Goal: Task Accomplishment & Management: Complete application form

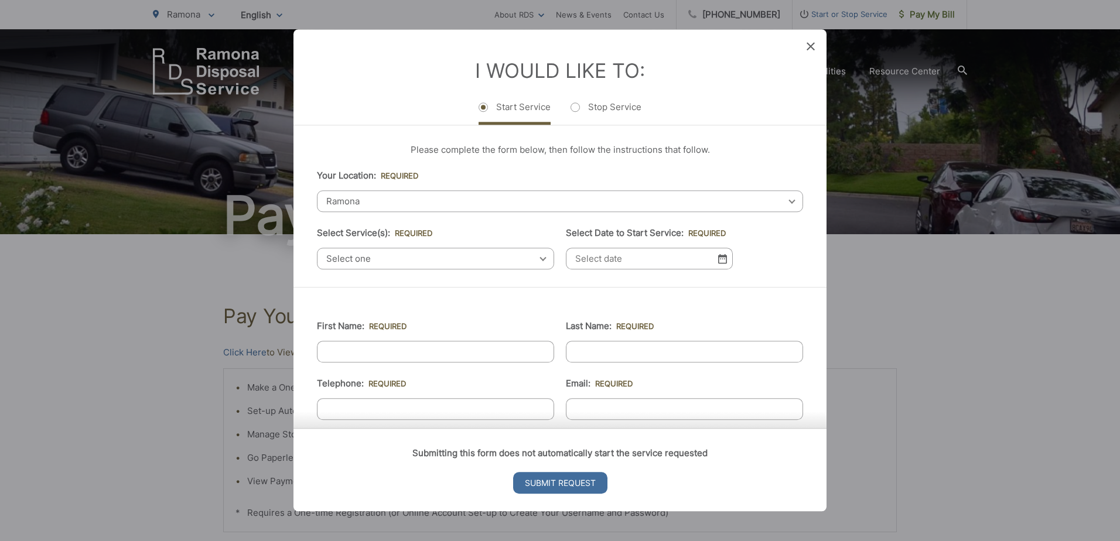
click at [816, 49] on div "I Would Like To: Start Service Stop Service" at bounding box center [560, 76] width 533 height 95
click at [811, 49] on icon at bounding box center [811, 46] width 8 height 8
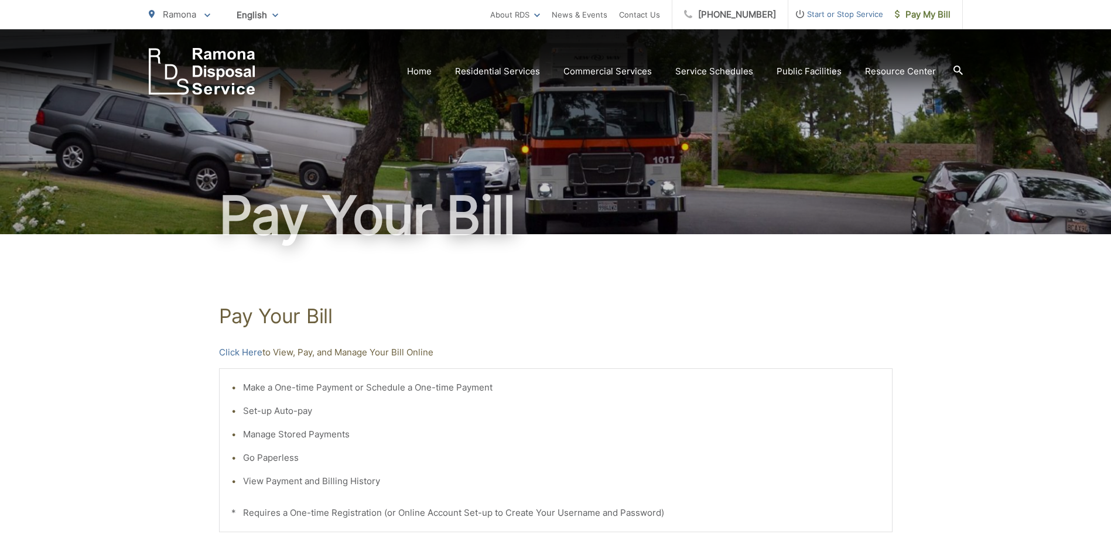
click at [862, 15] on span "Start or Stop Service" at bounding box center [836, 14] width 95 height 14
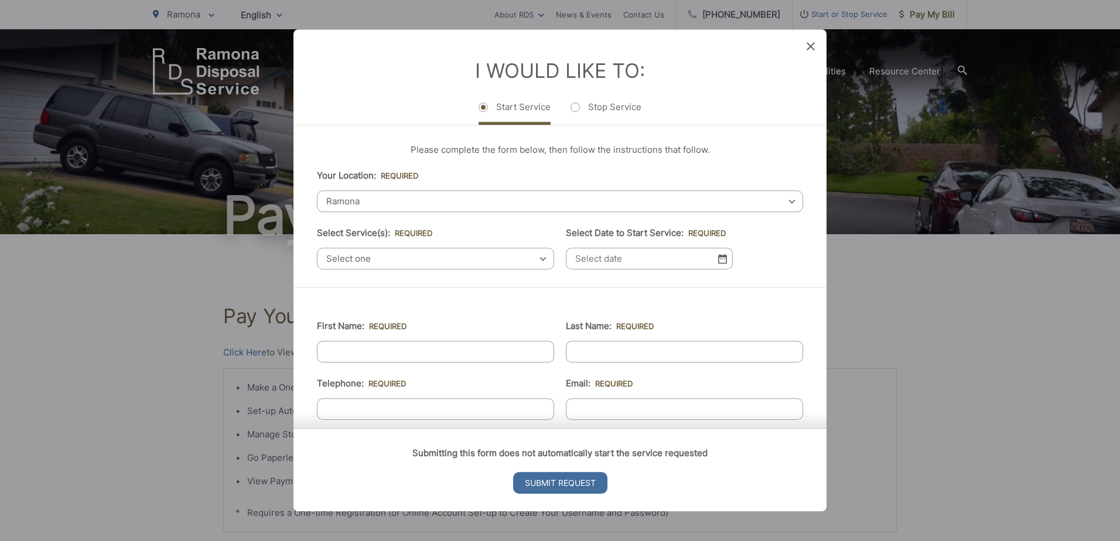
click at [594, 258] on input "Select Date to Start Service: *" at bounding box center [649, 259] width 167 height 22
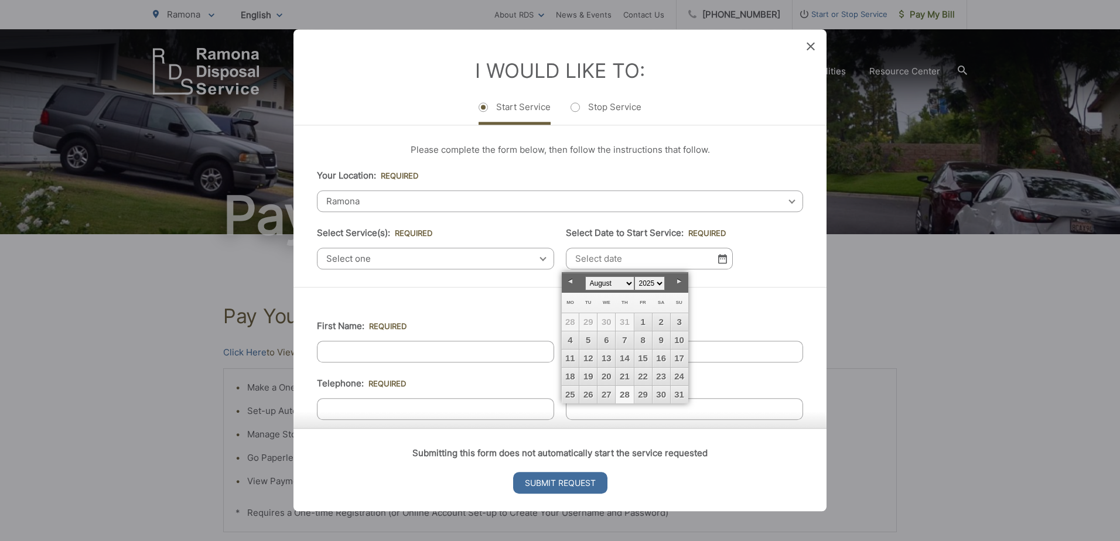
click at [619, 284] on select "January February March April May June July August September October November De…" at bounding box center [609, 284] width 49 height 14
click at [647, 343] on link "12" at bounding box center [643, 341] width 18 height 18
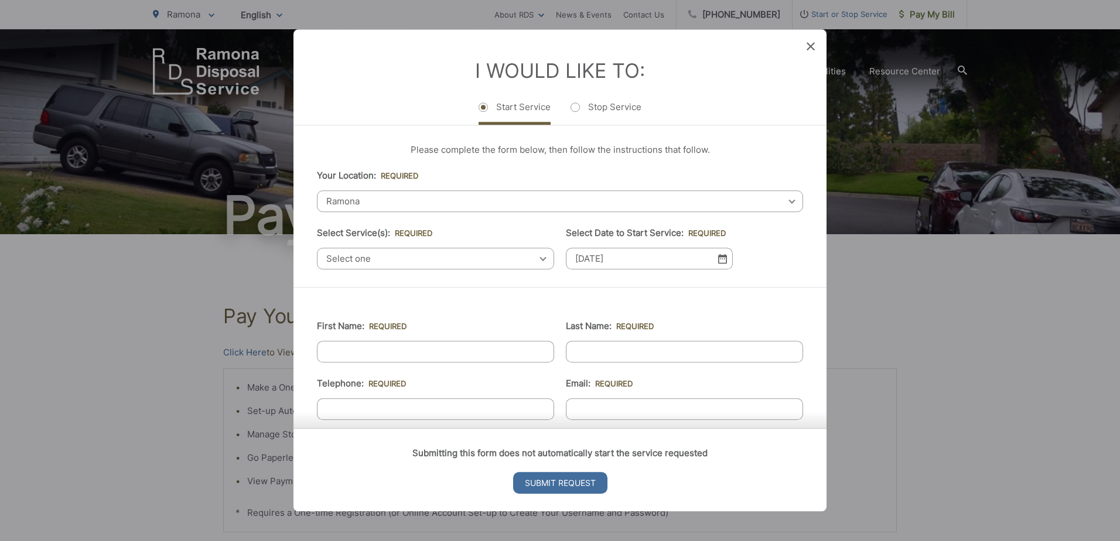
click at [721, 254] on img at bounding box center [722, 259] width 9 height 10
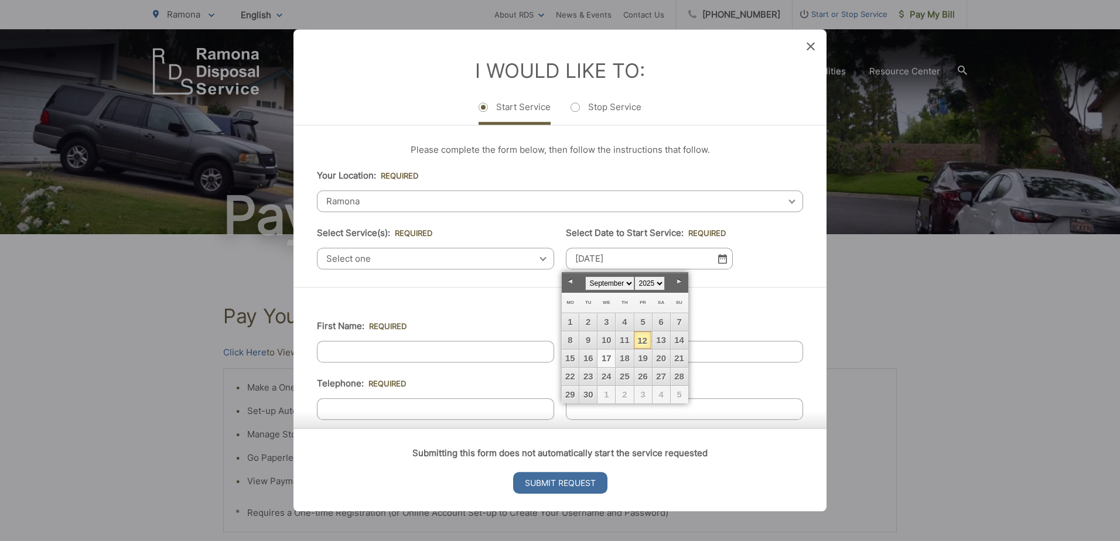
click at [615, 357] on link "17" at bounding box center [607, 359] width 18 height 18
type input "[DATE]"
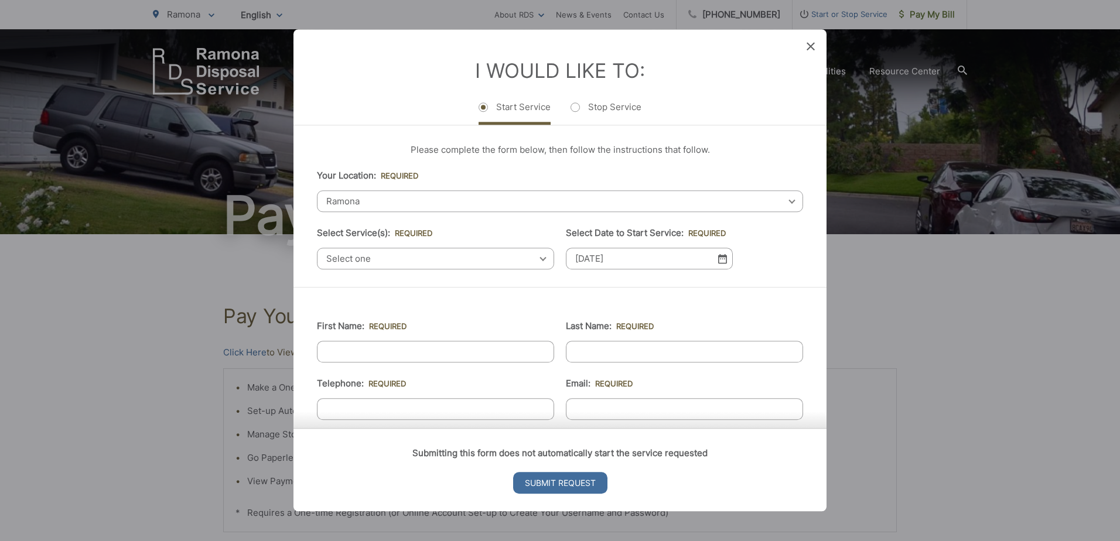
click at [448, 254] on span "Select one" at bounding box center [435, 259] width 237 height 22
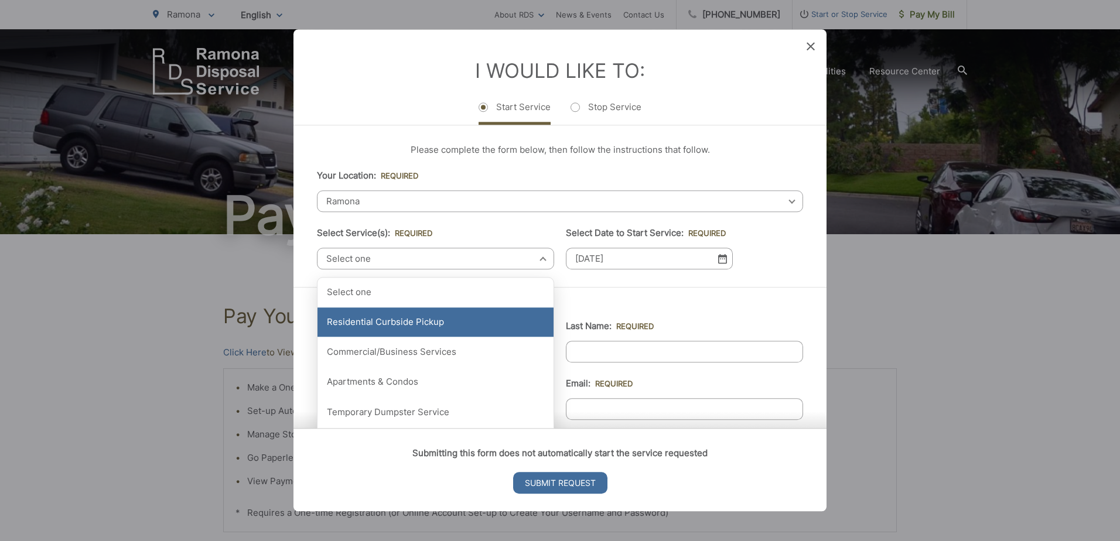
click at [422, 330] on div "Residential Curbside Pickup" at bounding box center [436, 322] width 236 height 29
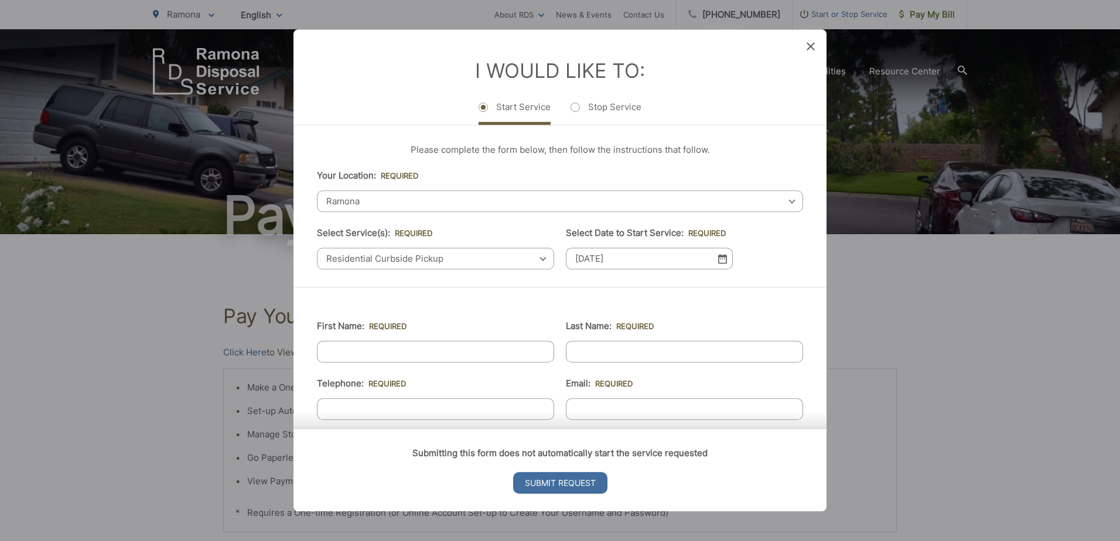
click at [397, 355] on input "First Name: *" at bounding box center [435, 352] width 237 height 22
type input "[PERSON_NAME]"
type input "Nappe"
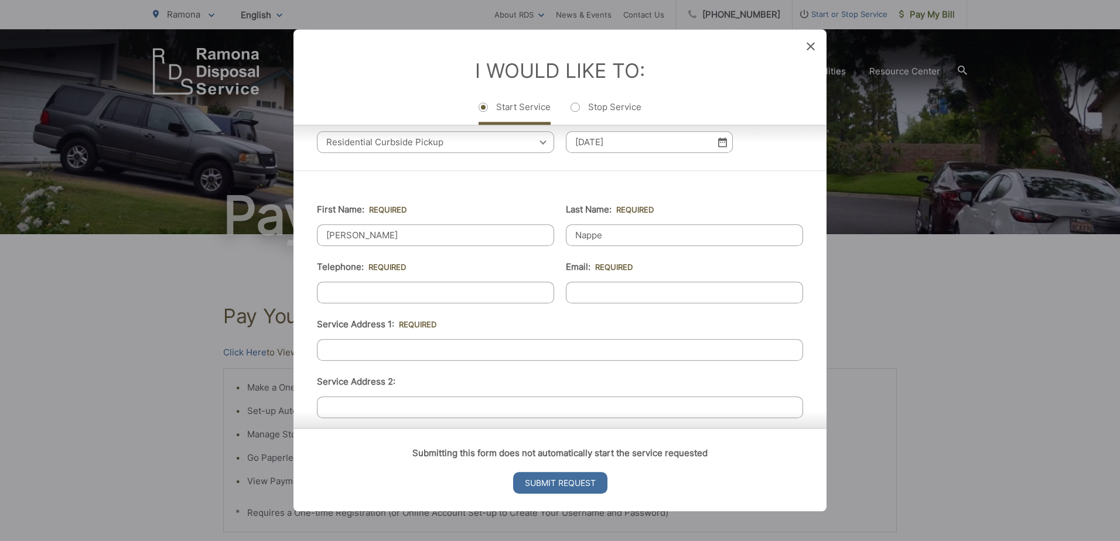
scroll to position [117, 0]
click at [403, 299] on input "(___) ___-____" at bounding box center [435, 292] width 237 height 22
type input "[PHONE_NUMBER]"
type input "[EMAIL_ADDRESS][PERSON_NAME][DOMAIN_NAME]"
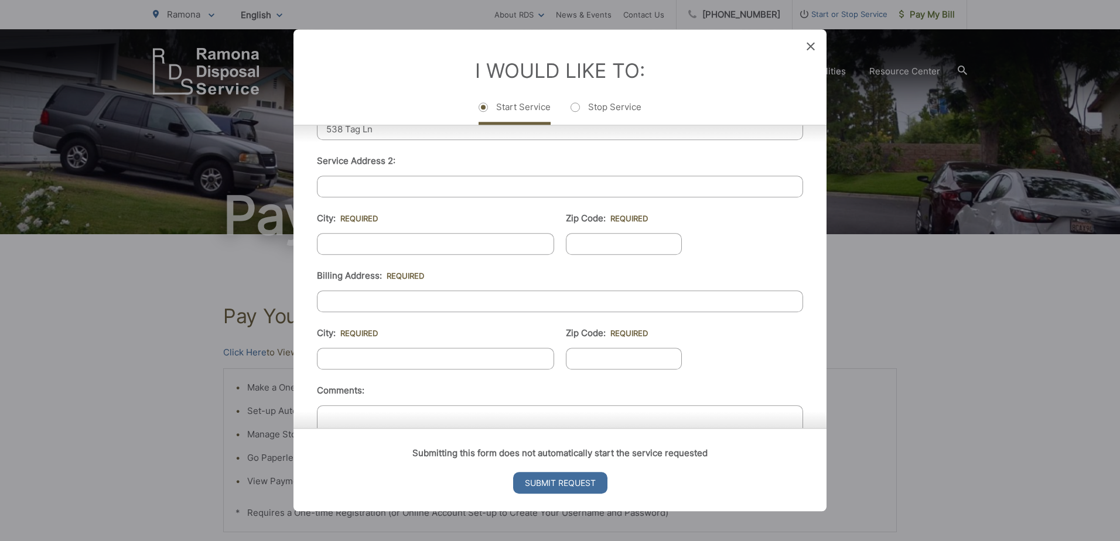
scroll to position [352, 0]
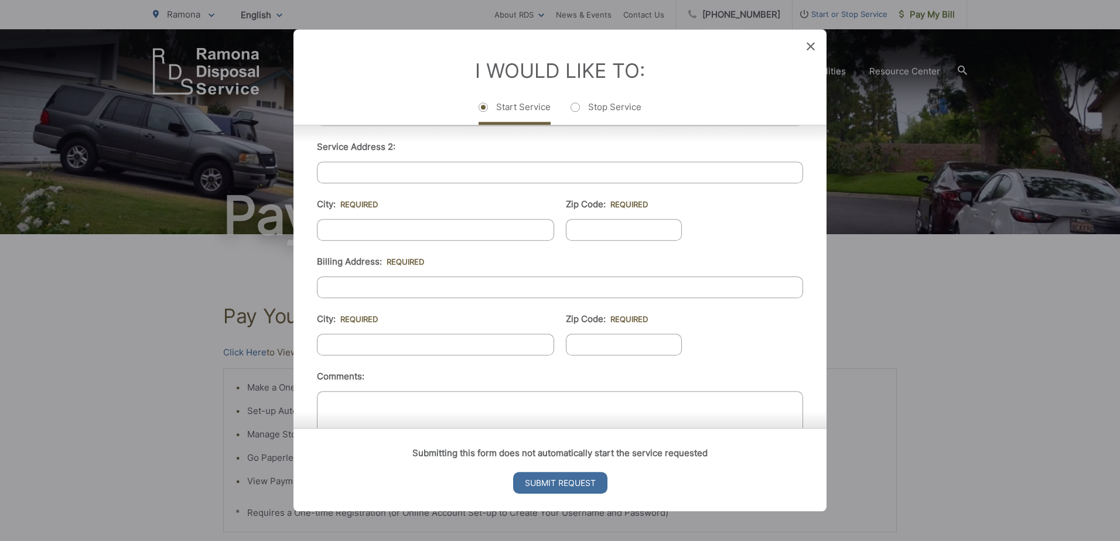
type input "538 Tag Ln"
click at [337, 229] on input "City: *" at bounding box center [435, 230] width 237 height 22
type input "[PERSON_NAME]"
type input "92065"
type input "538 Tag Ln"
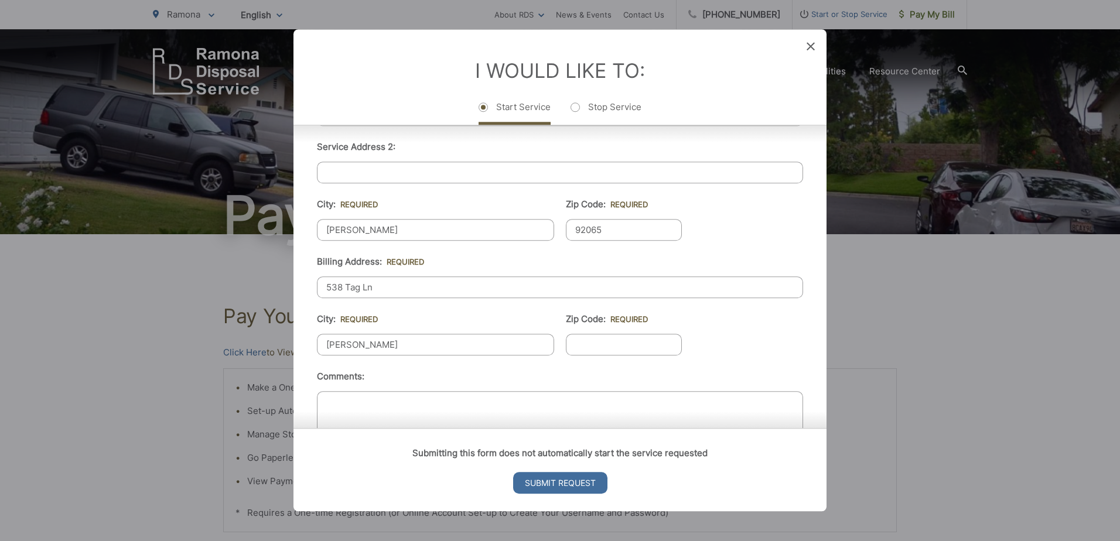
type input "[PERSON_NAME]"
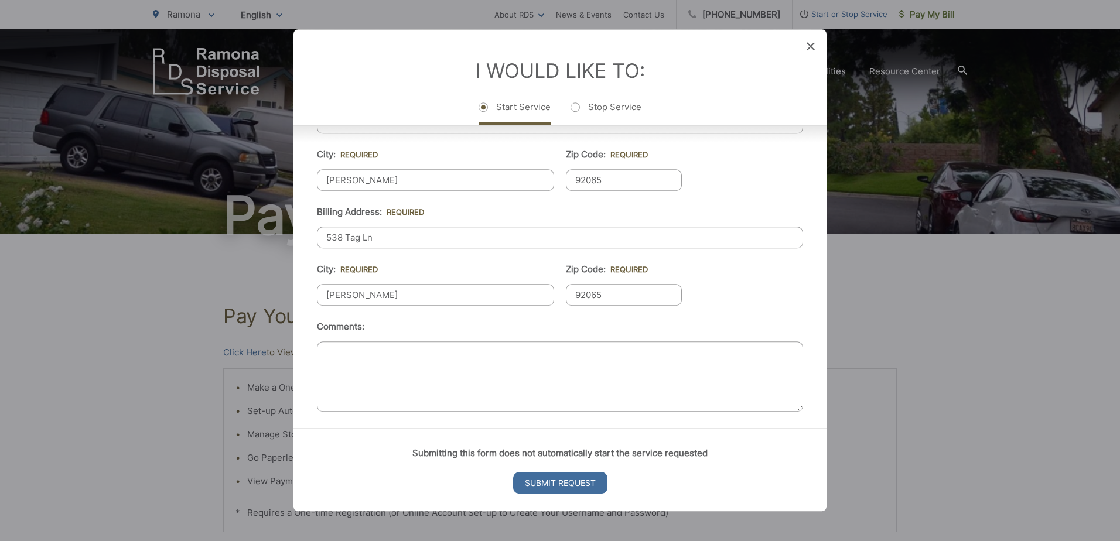
scroll to position [407, 0]
type input "92065"
click at [371, 353] on textarea "Comments:" at bounding box center [560, 371] width 486 height 70
type textarea "T"
type textarea "A"
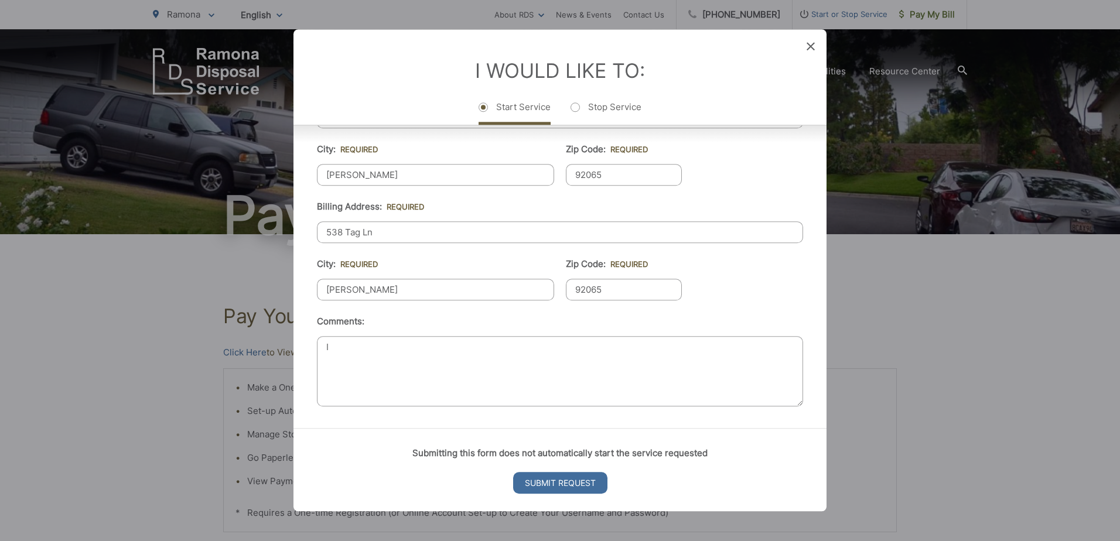
type textarea "I"
type textarea "T"
type textarea "Services to be scheduled due to sale of home to myself."
click at [558, 481] on input "Submit Request" at bounding box center [560, 484] width 94 height 22
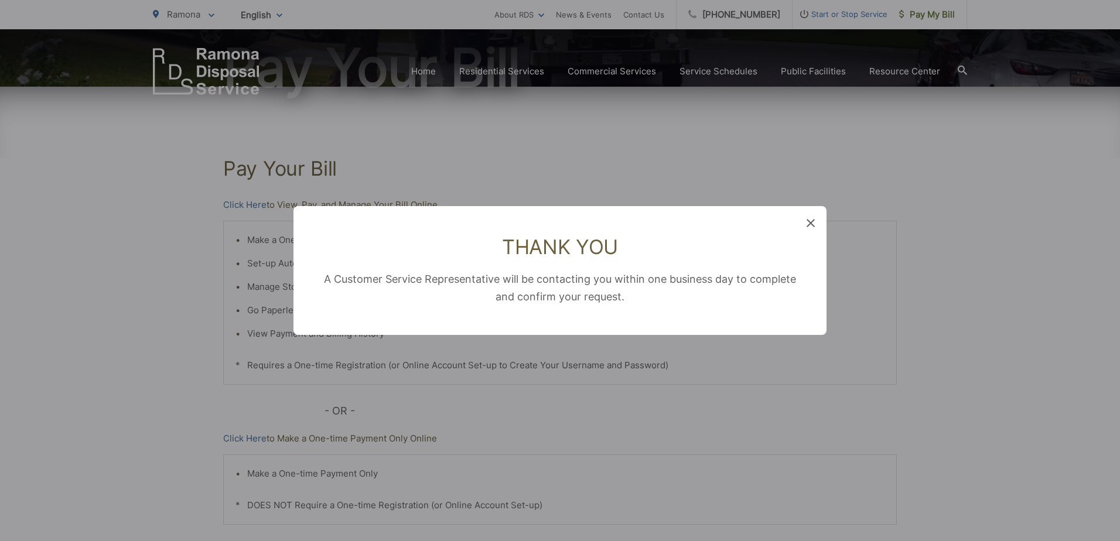
scroll to position [0, 0]
click at [814, 227] on icon at bounding box center [811, 223] width 8 height 8
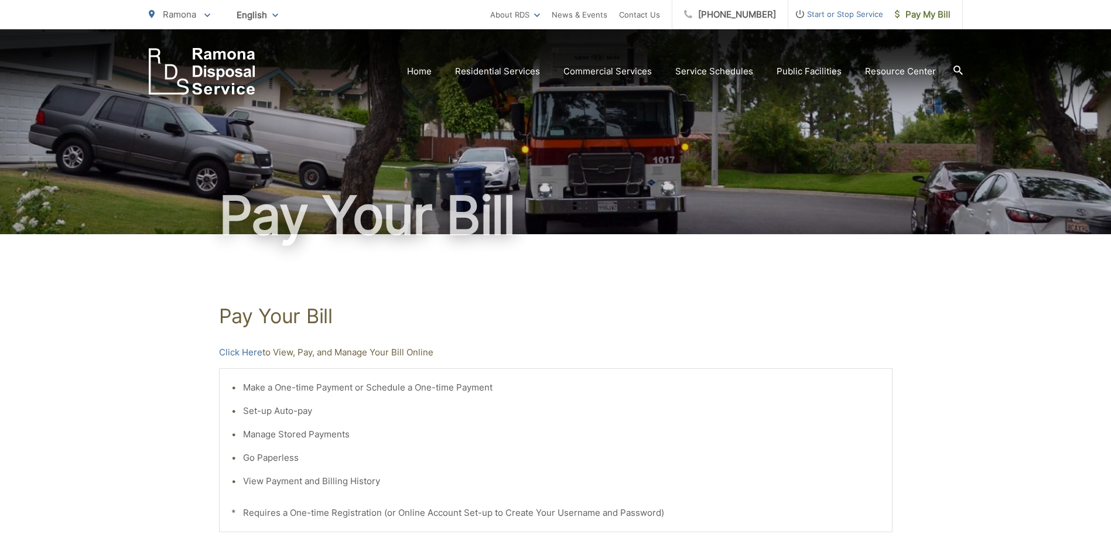
click at [818, 18] on span "Start or Stop Service" at bounding box center [836, 14] width 95 height 14
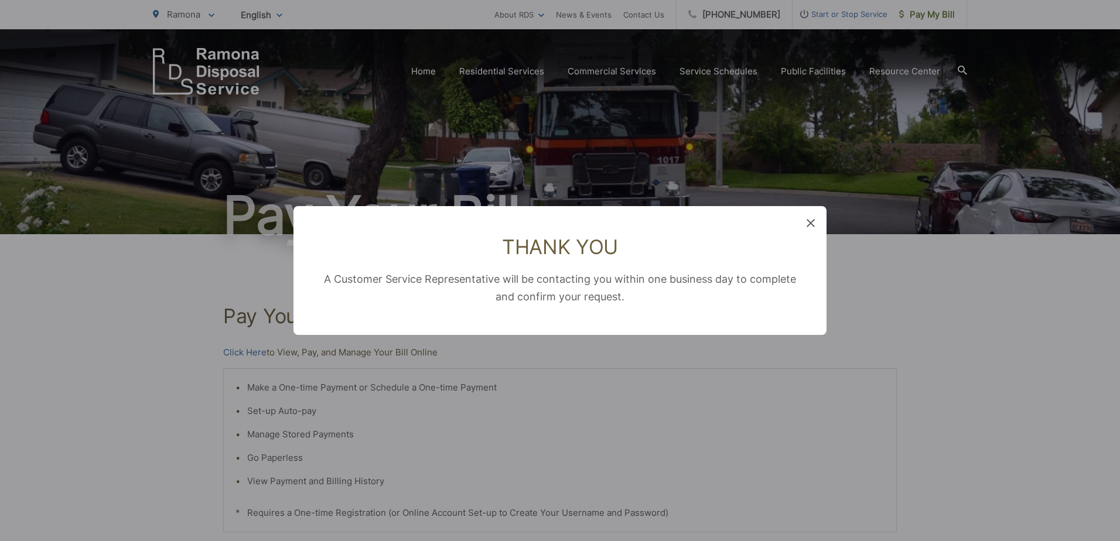
click at [812, 223] on icon at bounding box center [811, 223] width 8 height 8
